Goal: Information Seeking & Learning: Learn about a topic

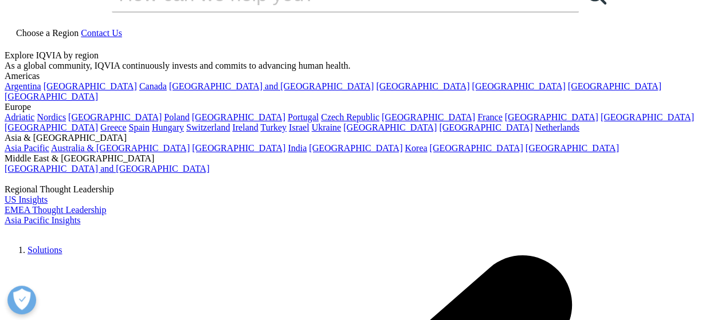
scroll to position [57, 0]
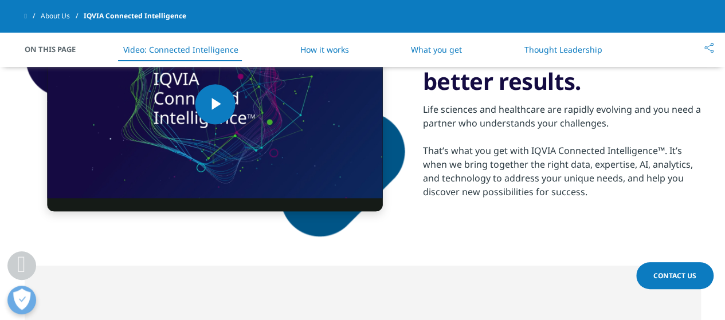
scroll to position [516, 0]
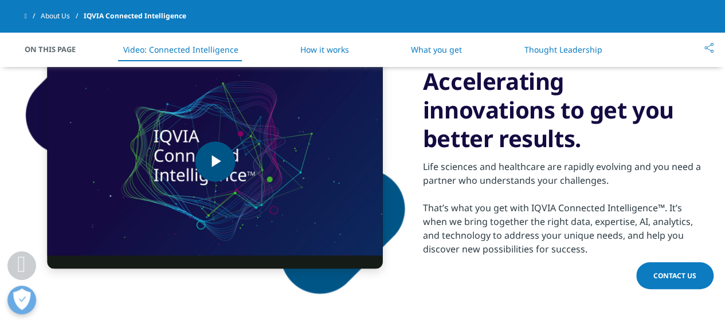
click at [215, 162] on span "Video Player" at bounding box center [215, 162] width 0 height 0
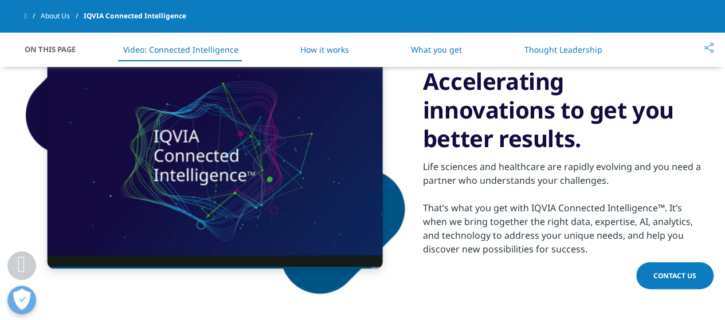
click at [316, 47] on link "How it works" at bounding box center [324, 49] width 49 height 11
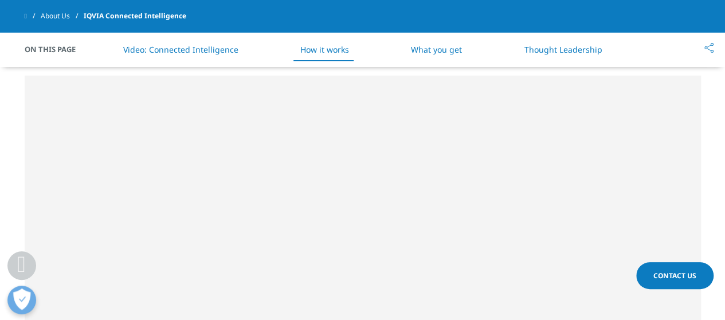
scroll to position [745, 0]
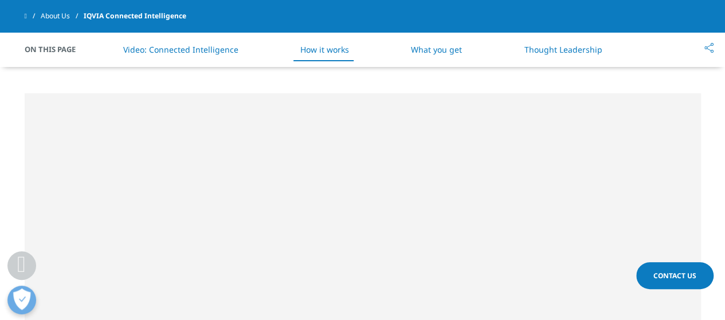
click at [457, 48] on link "What you get" at bounding box center [436, 49] width 51 height 11
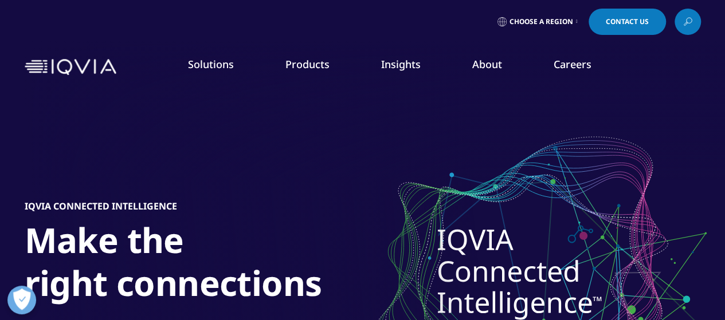
click at [80, 65] on img at bounding box center [71, 67] width 92 height 17
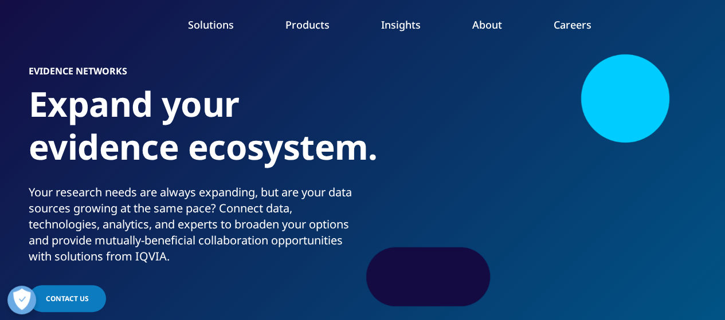
scroll to position [57, 0]
